Goal: Transaction & Acquisition: Obtain resource

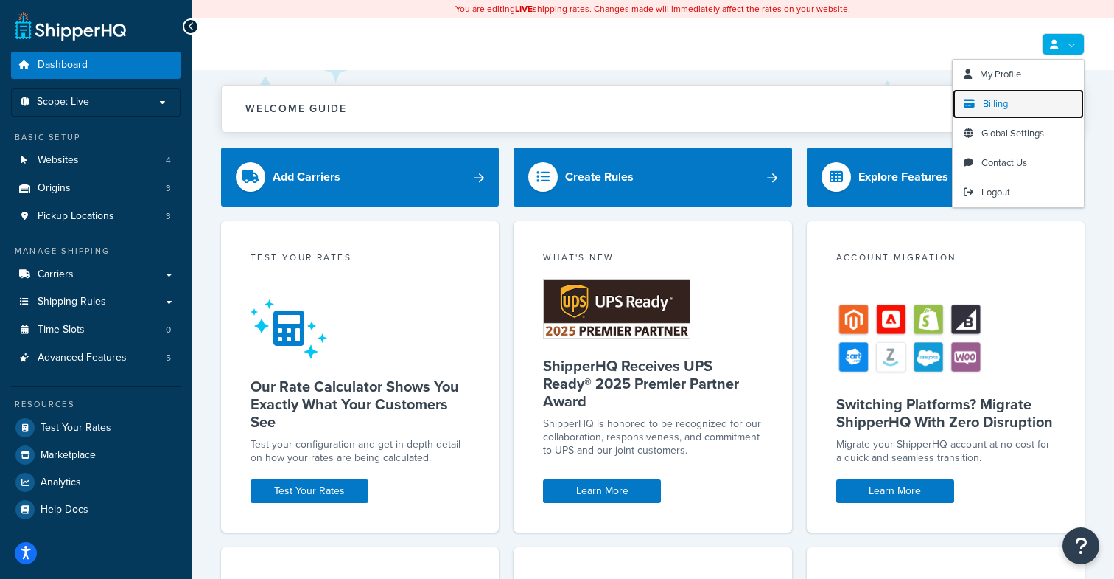
click at [999, 104] on span "Billing" at bounding box center [995, 104] width 25 height 14
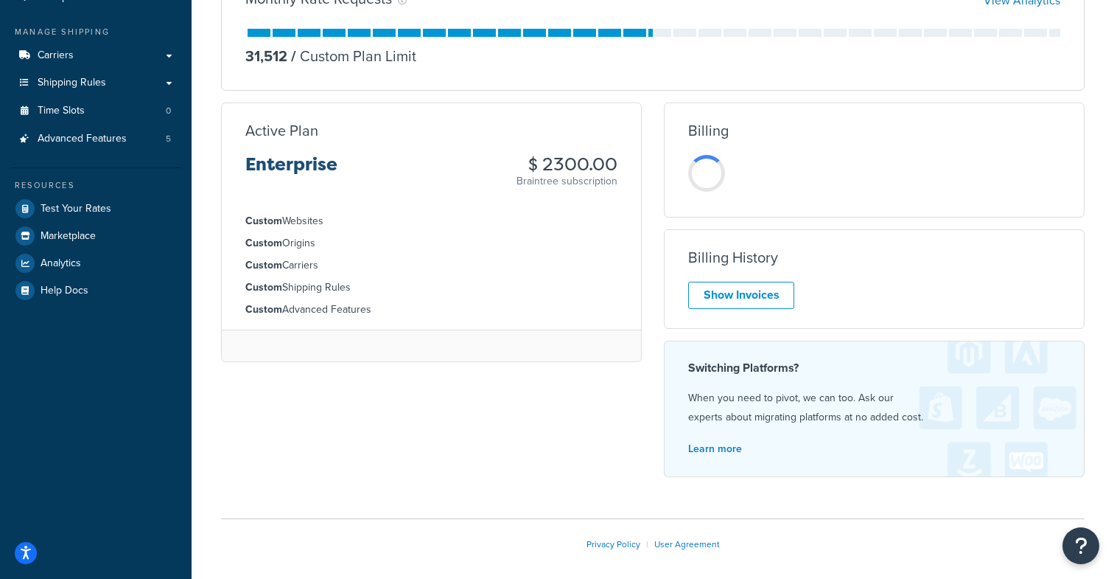
scroll to position [259, 0]
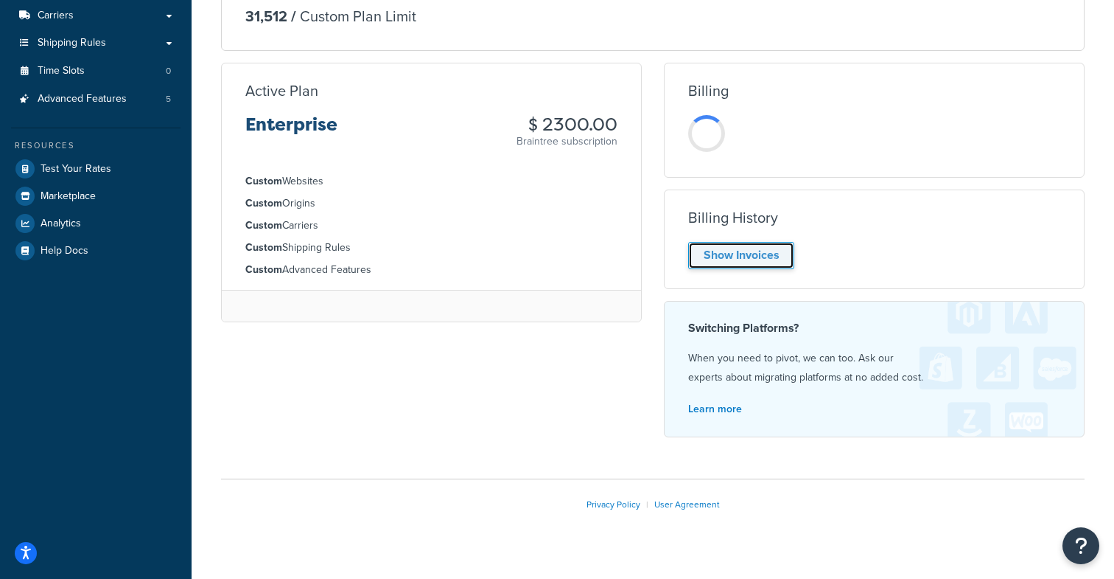
click at [740, 265] on link "Show Invoices" at bounding box center [741, 255] width 106 height 27
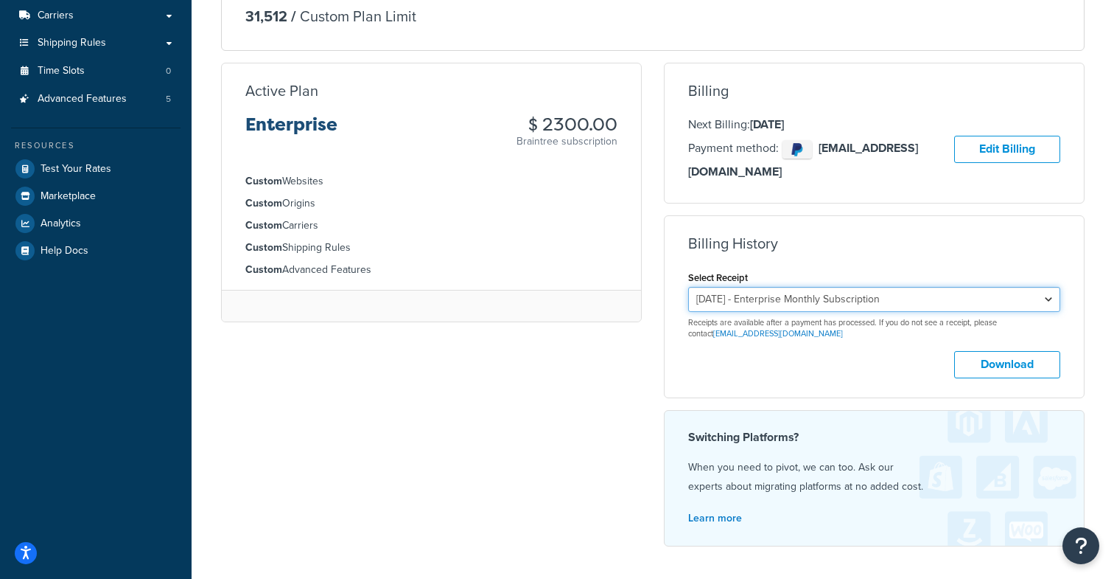
click at [822, 287] on select "August 19, 2025 - Enterprise Monthly Subscription July 19, 2025 - Enterprise Mo…" at bounding box center [874, 299] width 372 height 25
click at [688, 287] on select "August 19, 2025 - Enterprise Monthly Subscription July 19, 2025 - Enterprise Mo…" at bounding box center [874, 299] width 372 height 25
click at [988, 351] on button "Download" at bounding box center [1007, 364] width 106 height 27
click at [828, 287] on select "August 19, 2025 - Enterprise Monthly Subscription July 19, 2025 - Enterprise Mo…" at bounding box center [874, 299] width 372 height 25
select select "2freyy79"
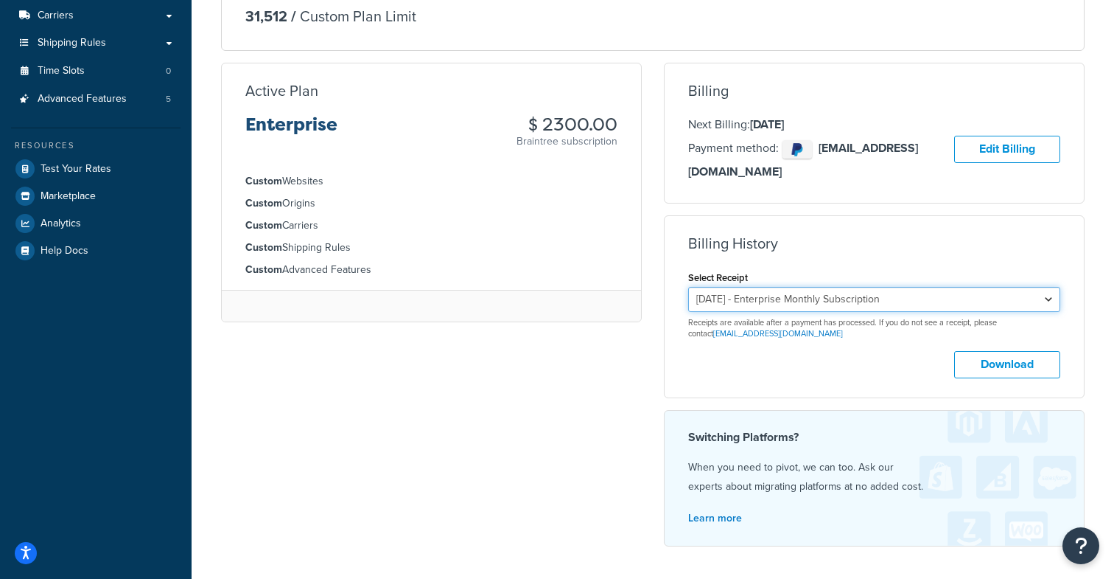
click at [688, 287] on select "August 19, 2025 - Enterprise Monthly Subscription July 19, 2025 - Enterprise Mo…" at bounding box center [874, 299] width 372 height 25
click at [975, 351] on button "Download" at bounding box center [1007, 364] width 106 height 27
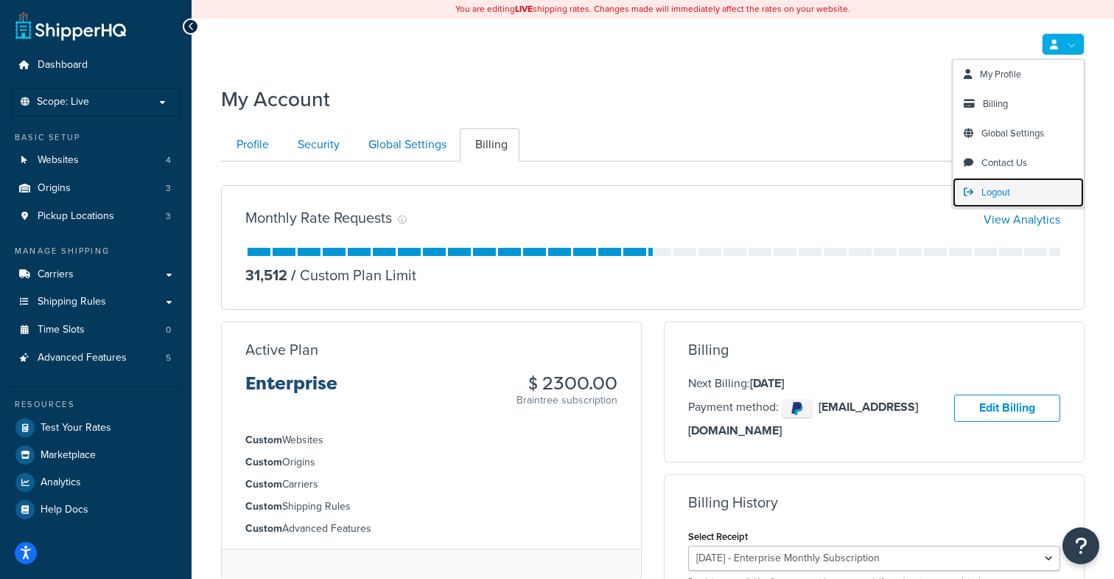
click at [1016, 186] on link "Logout" at bounding box center [1018, 192] width 131 height 29
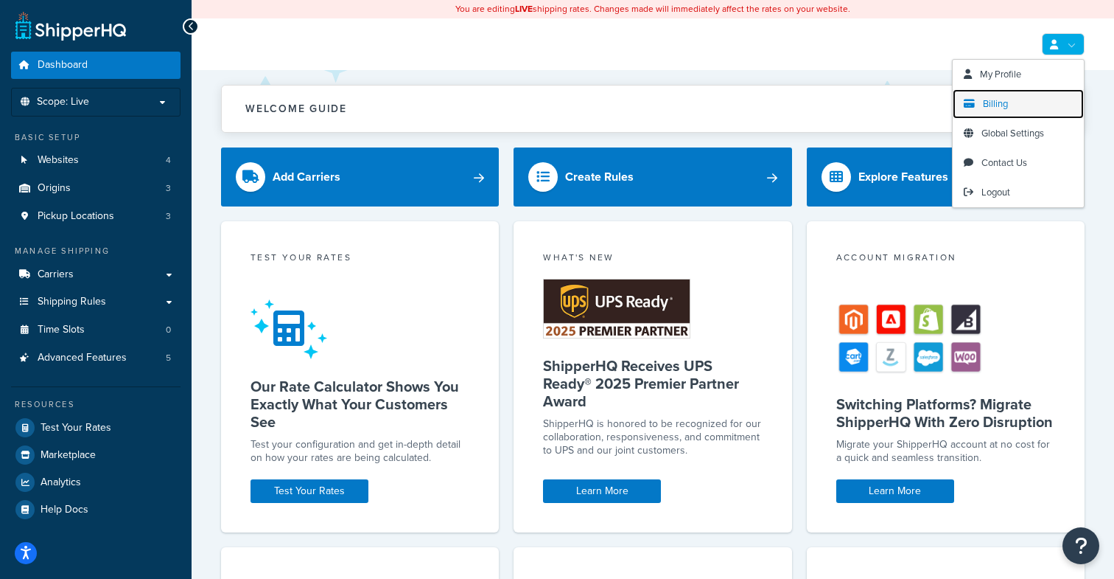
click at [985, 96] on link "Billing" at bounding box center [1018, 103] width 131 height 29
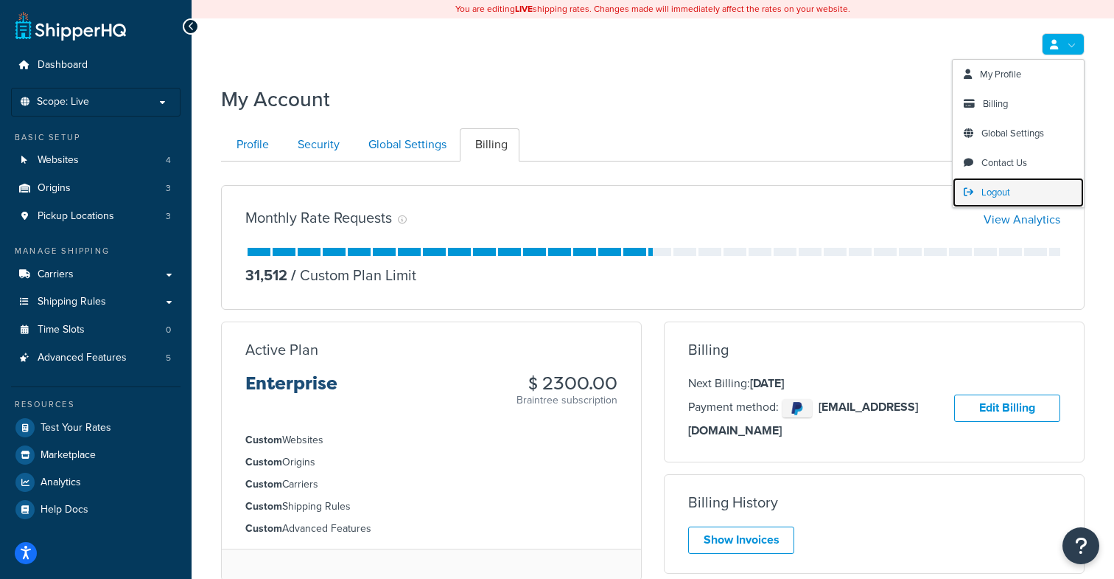
click at [992, 185] on link "Logout" at bounding box center [1018, 192] width 131 height 29
